Goal: Navigation & Orientation: Find specific page/section

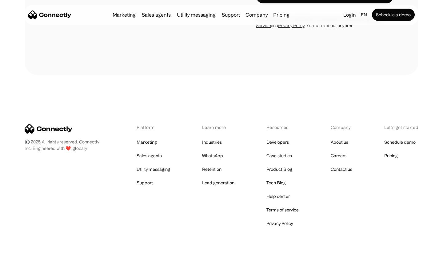
scroll to position [2188, 0]
